Goal: Task Accomplishment & Management: Use online tool/utility

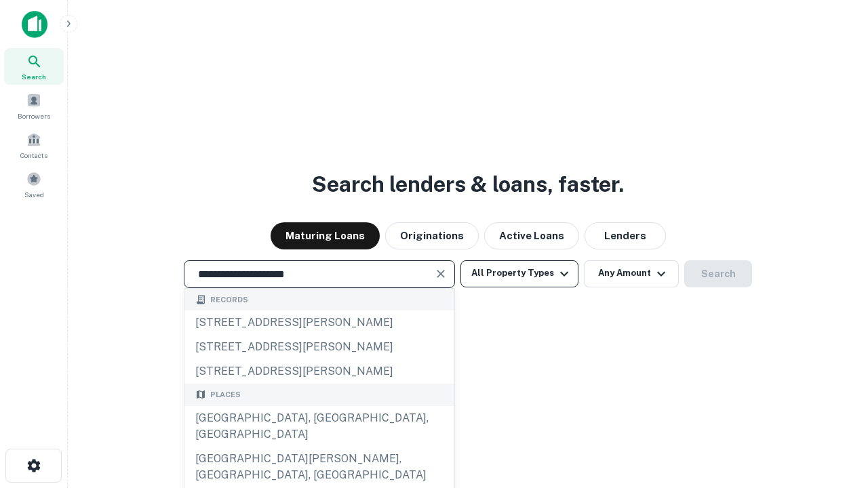
click at [319, 447] on div "Santa Monica, CA, USA" at bounding box center [319, 426] width 270 height 41
type input "**********"
click at [519, 273] on button "All Property Types" at bounding box center [519, 273] width 118 height 27
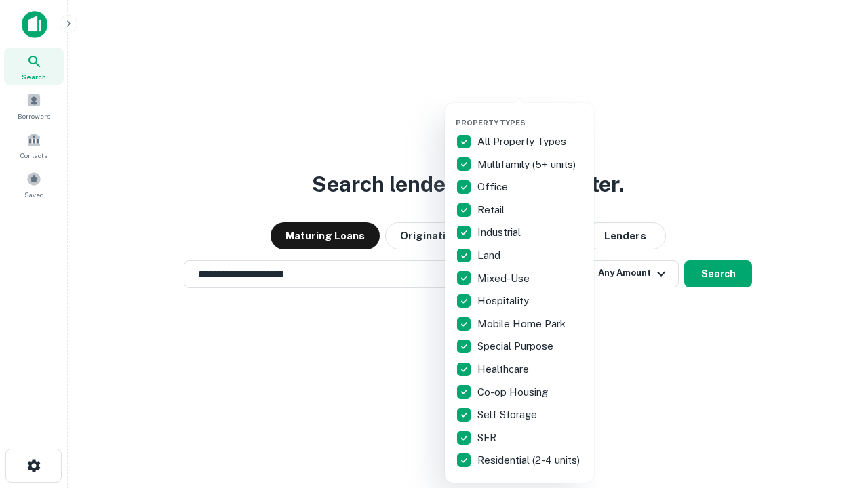
click at [530, 114] on button "button" at bounding box center [530, 114] width 149 height 1
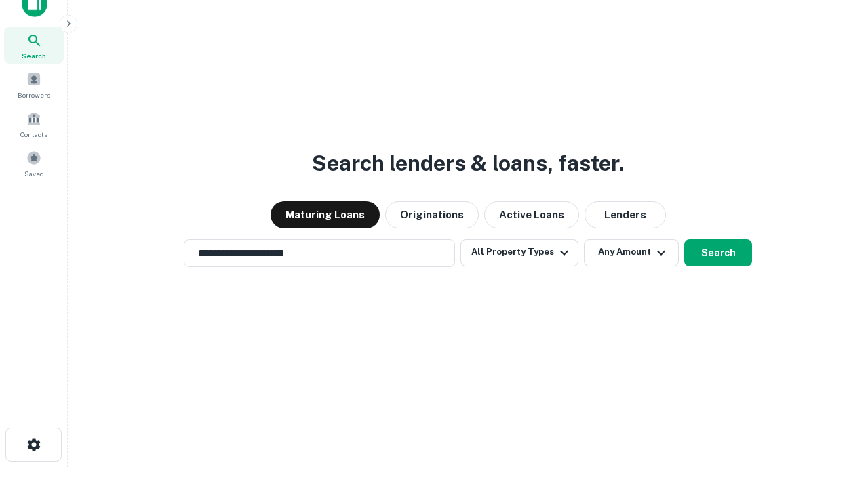
scroll to position [8, 163]
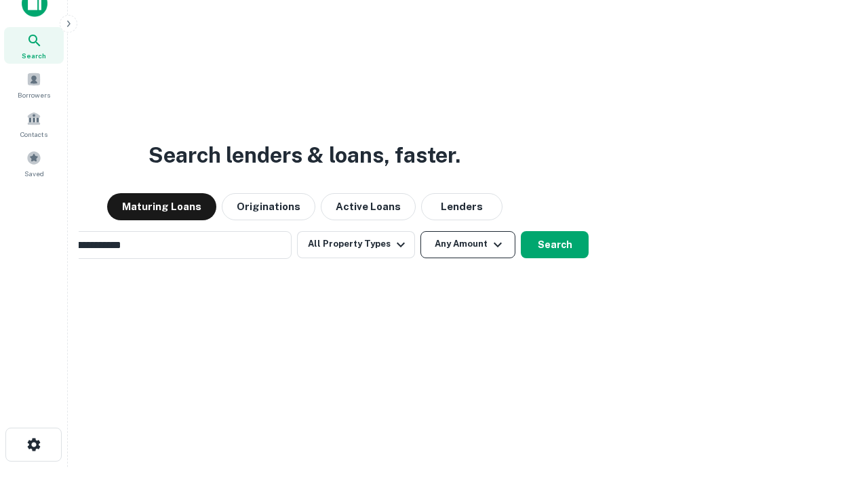
click at [420, 231] on button "Any Amount" at bounding box center [467, 244] width 95 height 27
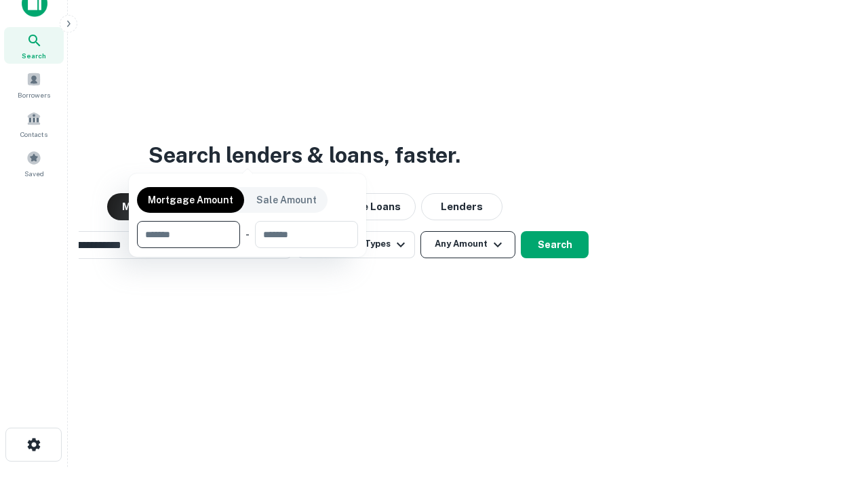
scroll to position [98, 384]
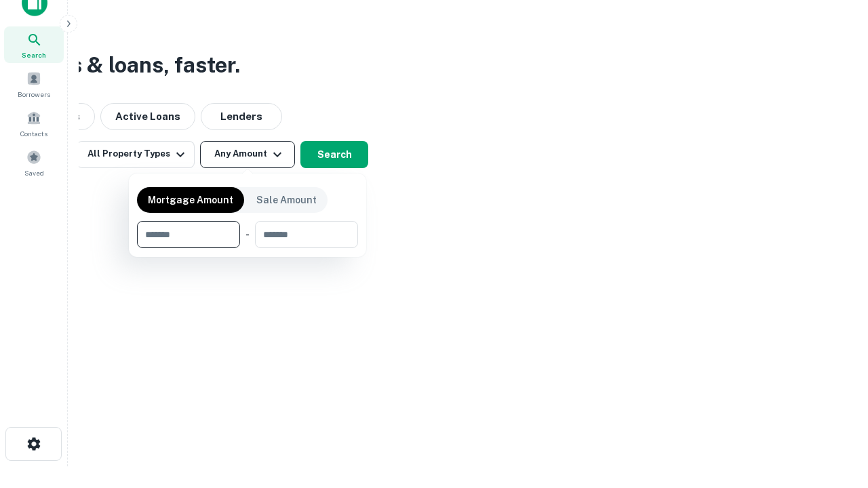
type input "*******"
click at [248, 248] on button "button" at bounding box center [247, 248] width 221 height 1
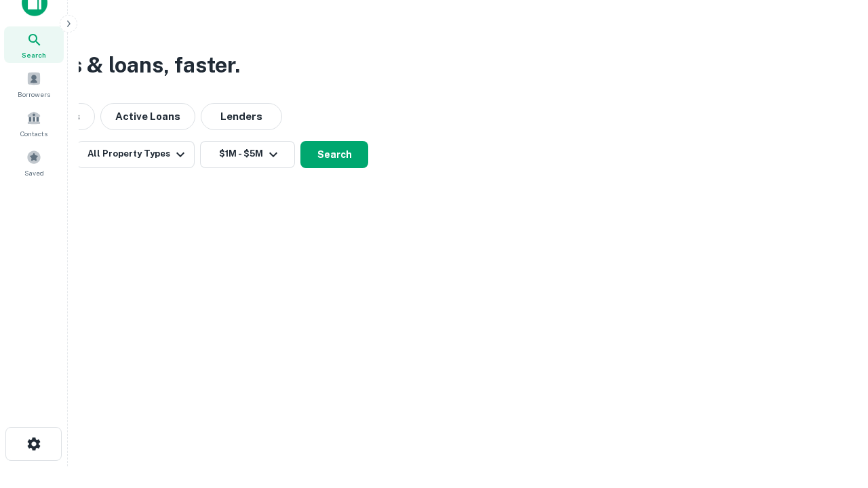
scroll to position [8, 250]
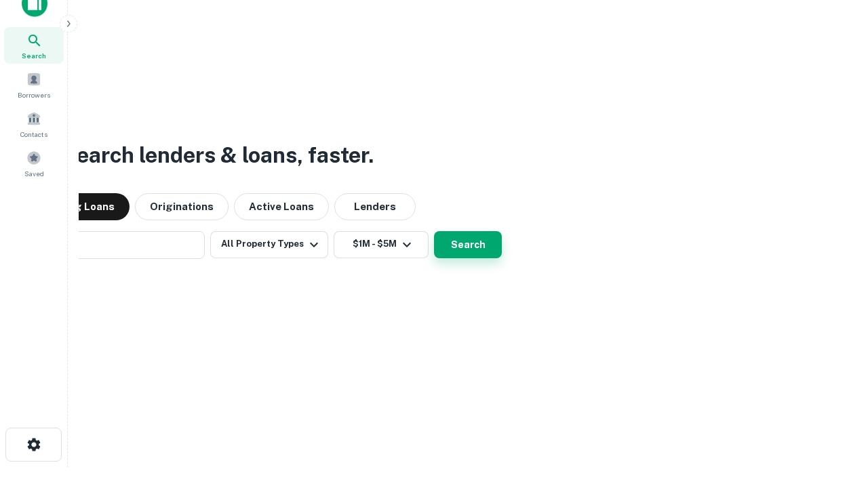
click at [434, 231] on button "Search" at bounding box center [468, 244] width 68 height 27
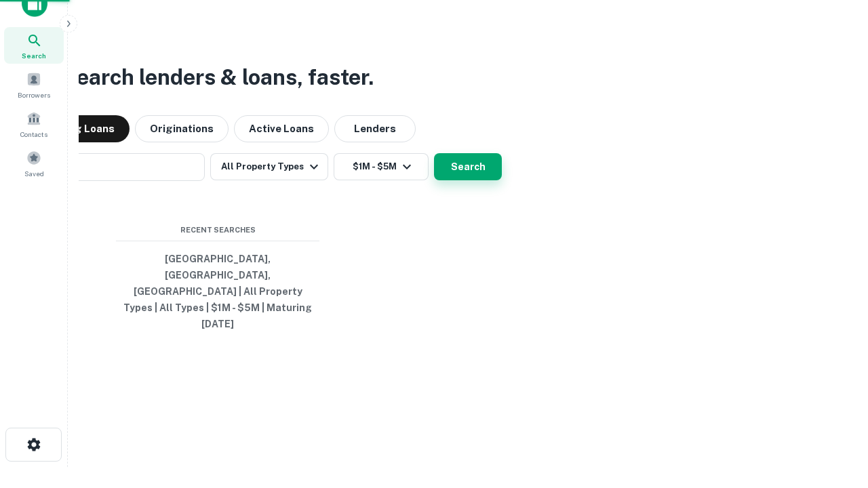
scroll to position [36, 384]
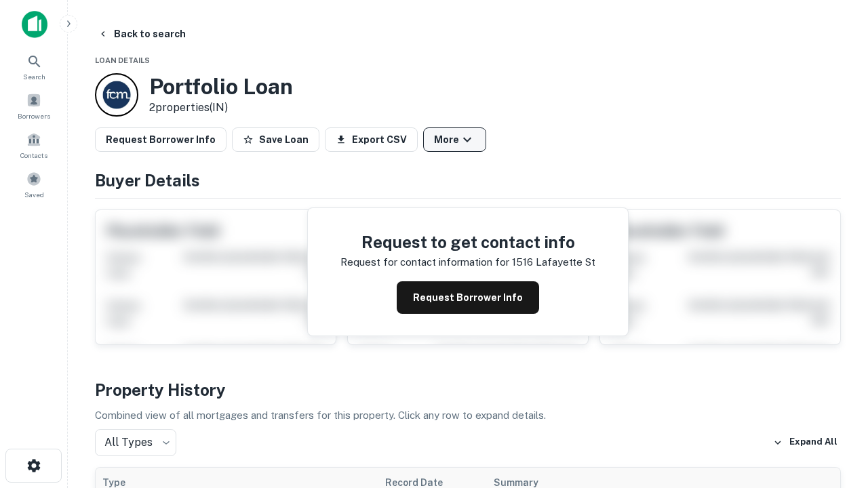
click at [454, 140] on button "More" at bounding box center [454, 139] width 63 height 24
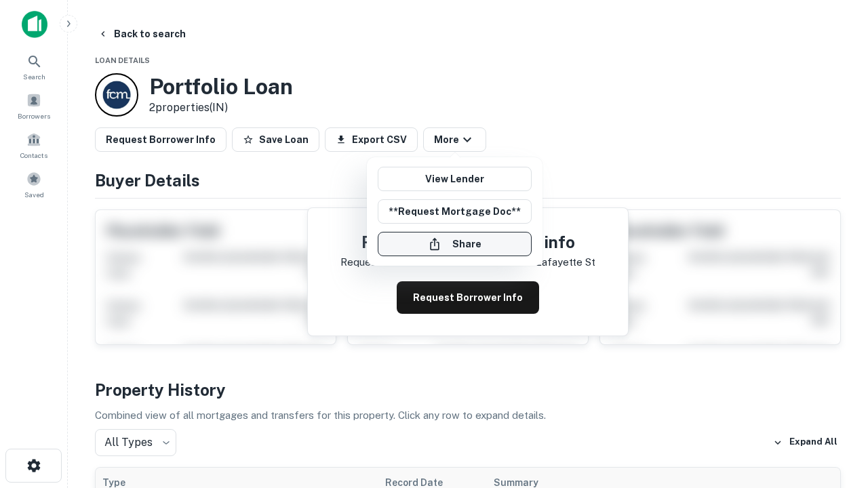
click at [454, 244] on button "Share" at bounding box center [455, 244] width 154 height 24
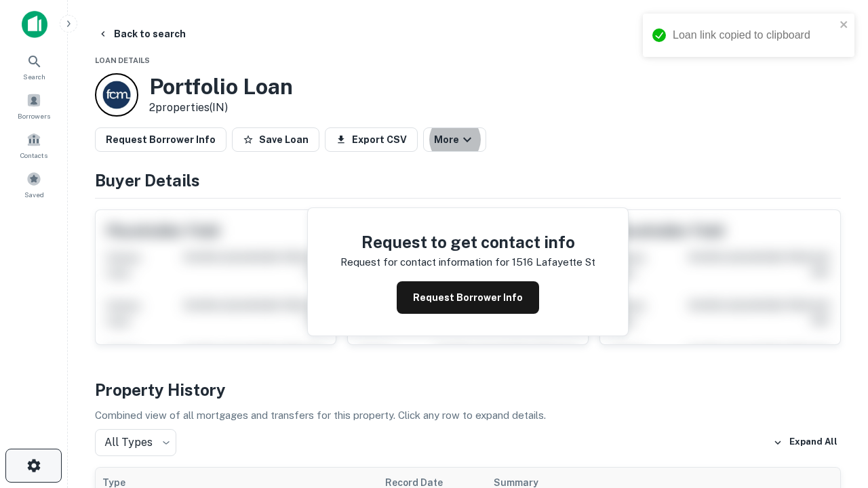
click at [33, 466] on icon "button" at bounding box center [34, 466] width 16 height 16
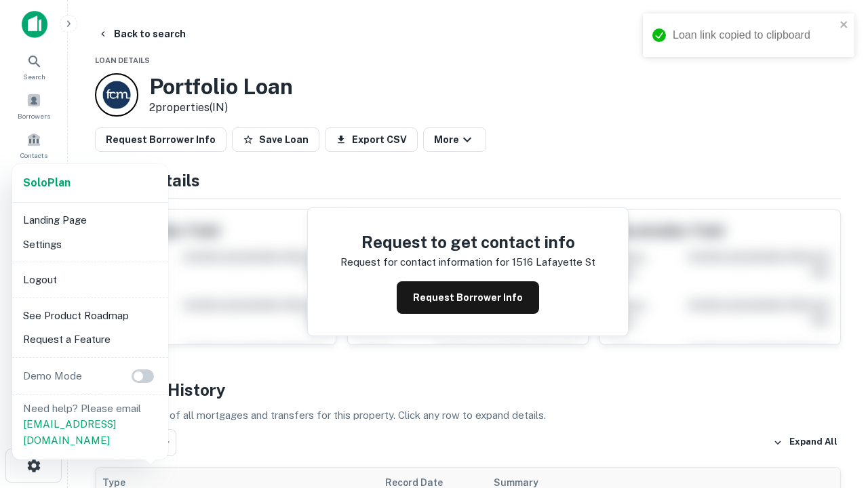
click at [90, 279] on li "Logout" at bounding box center [90, 280] width 145 height 24
